Goal: Information Seeking & Learning: Learn about a topic

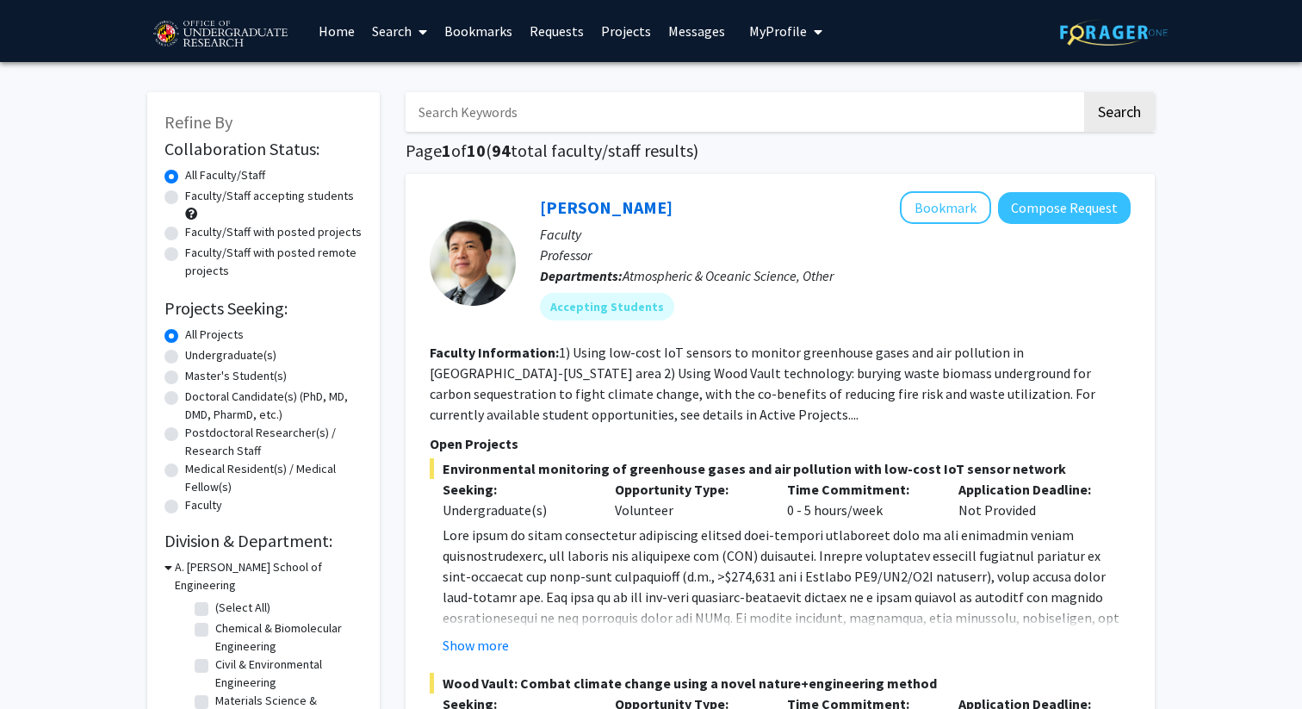
click at [235, 358] on label "Undergraduate(s)" at bounding box center [230, 355] width 91 height 18
click at [196, 357] on input "Undergraduate(s)" at bounding box center [190, 351] width 11 height 11
radio input "true"
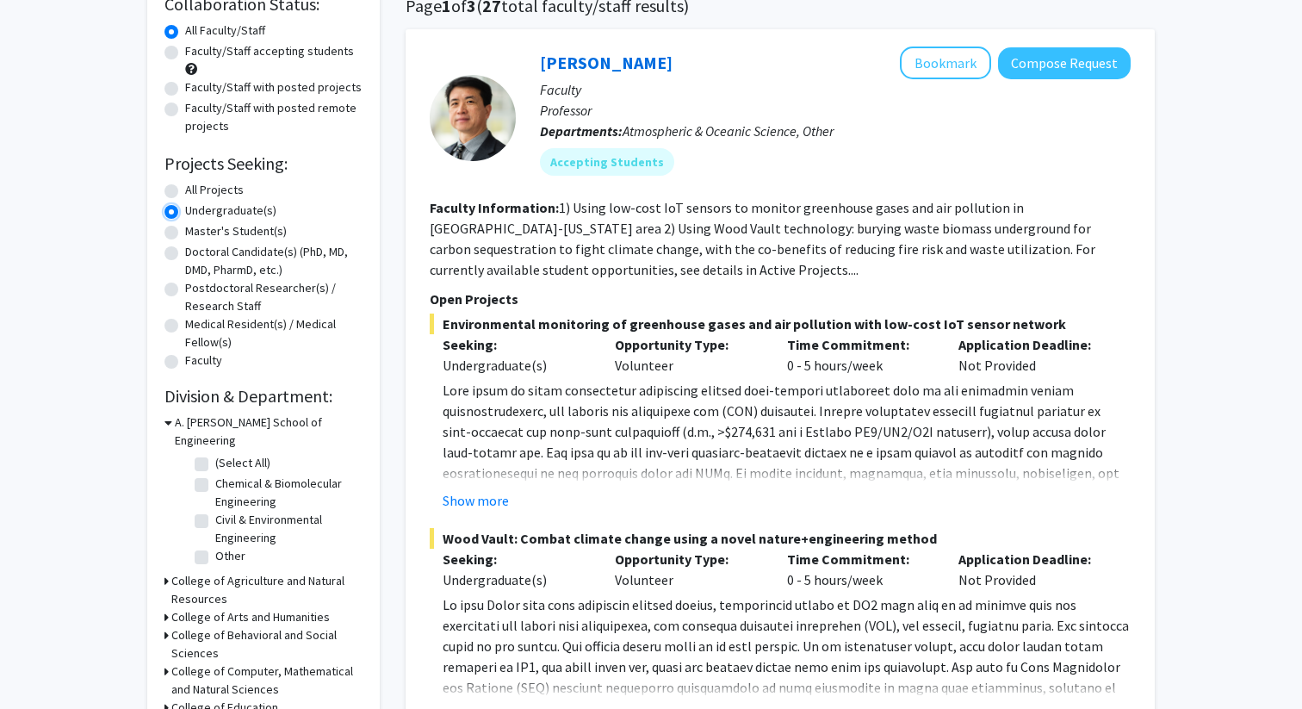
scroll to position [158, 0]
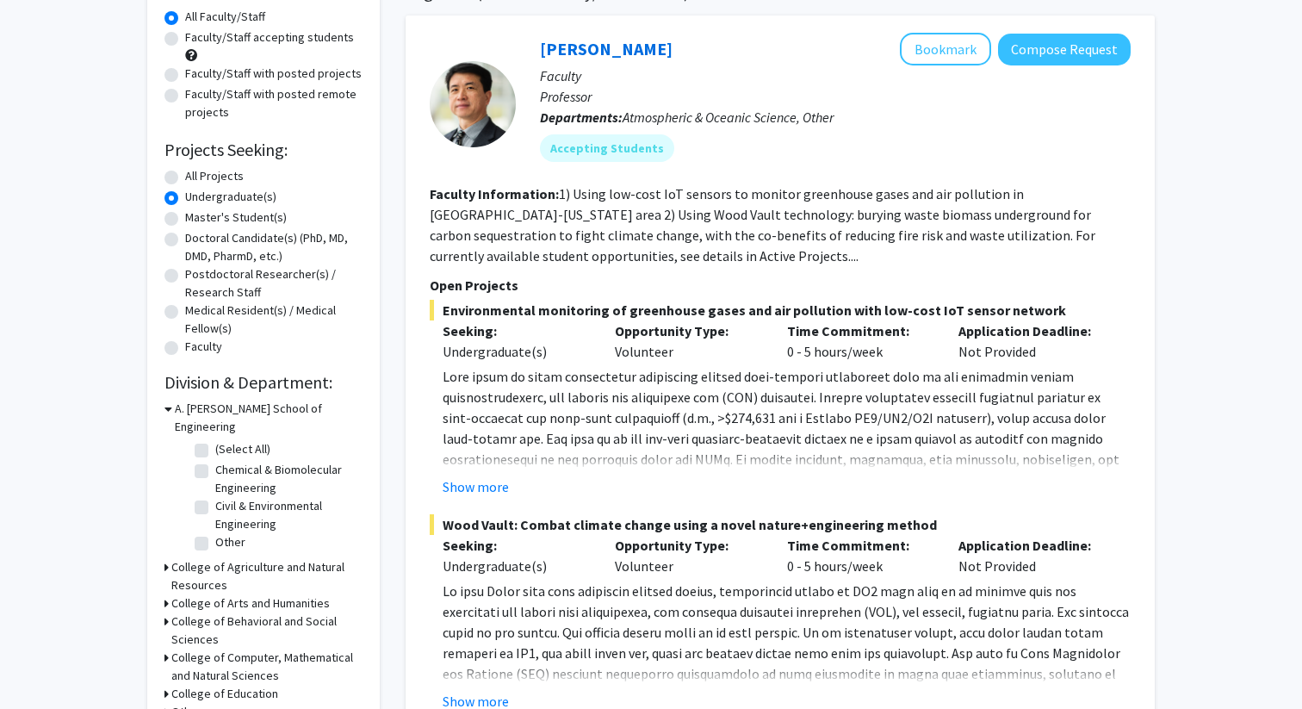
click at [165, 648] on icon at bounding box center [166, 657] width 4 height 18
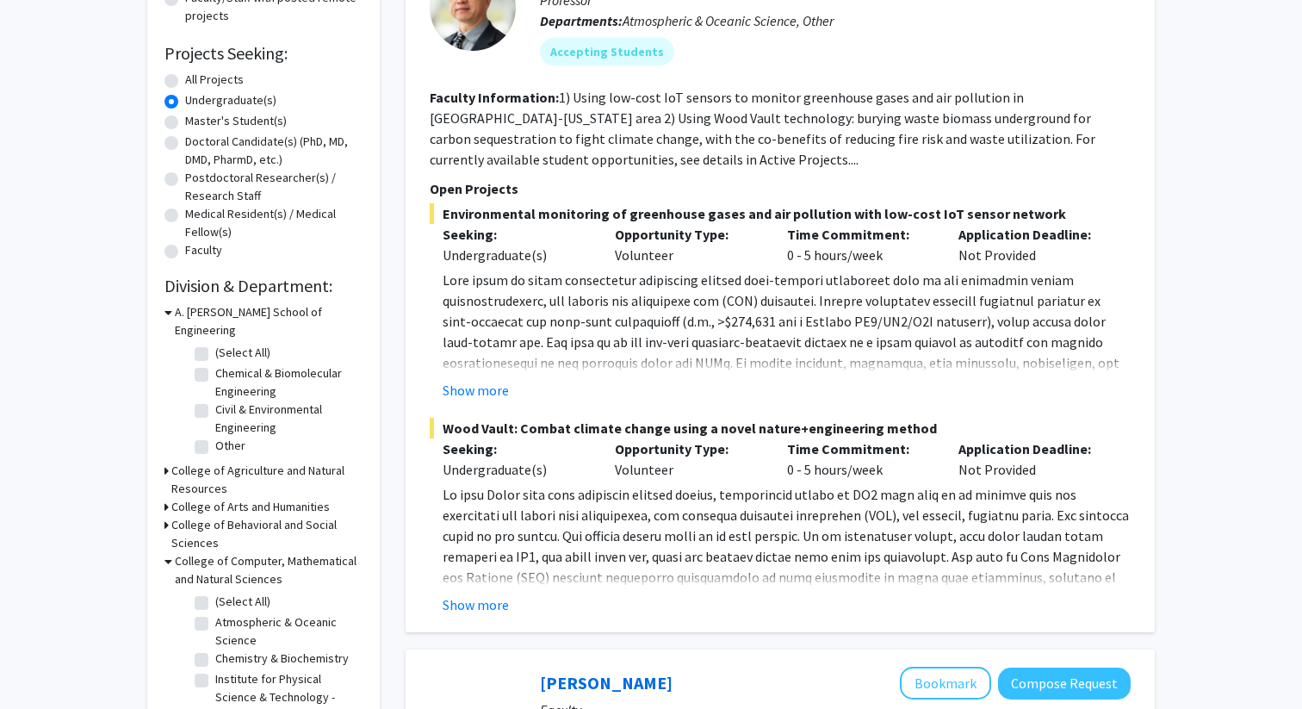
scroll to position [263, 0]
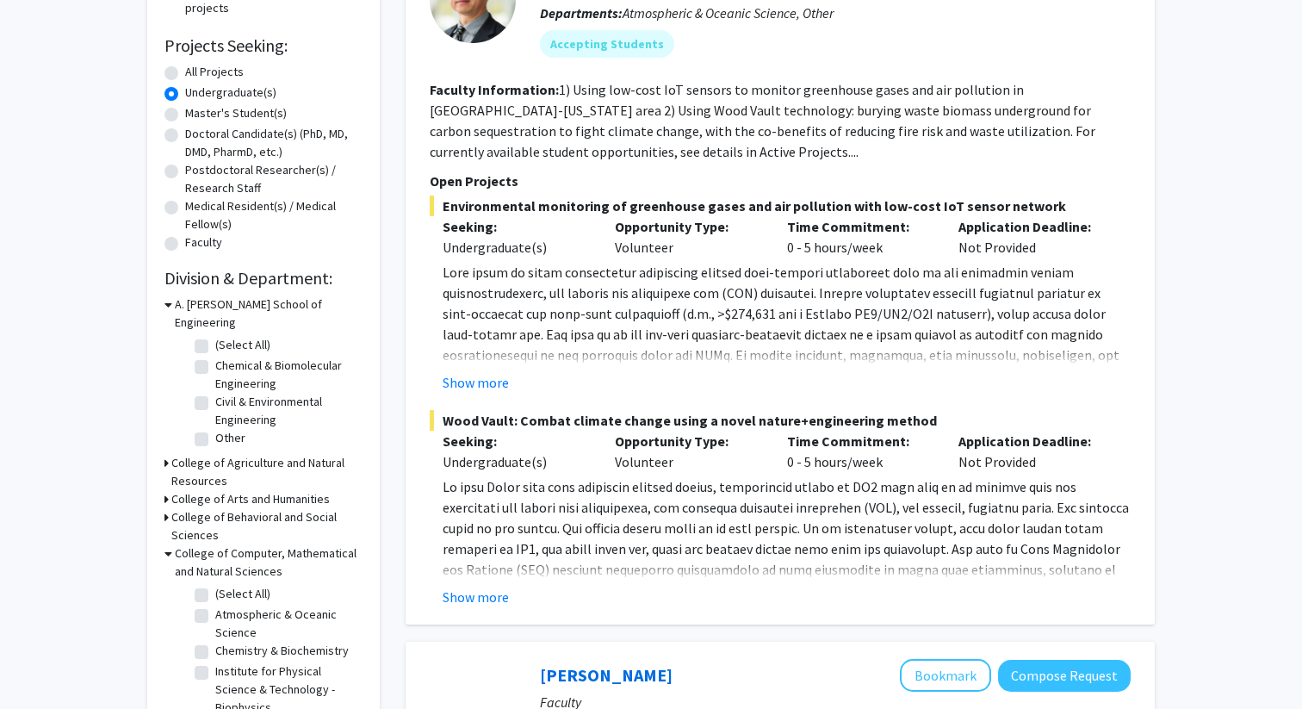
click at [215, 641] on label "Chemistry & Biochemistry" at bounding box center [281, 650] width 133 height 18
click at [215, 641] on input "Chemistry & Biochemistry" at bounding box center [220, 646] width 11 height 11
checkbox input "true"
